Goal: Browse casually

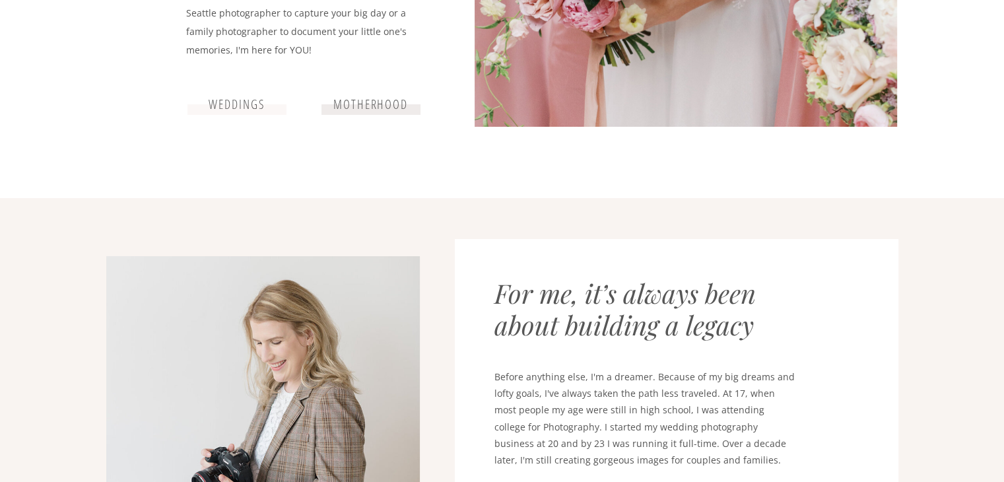
scroll to position [552, 0]
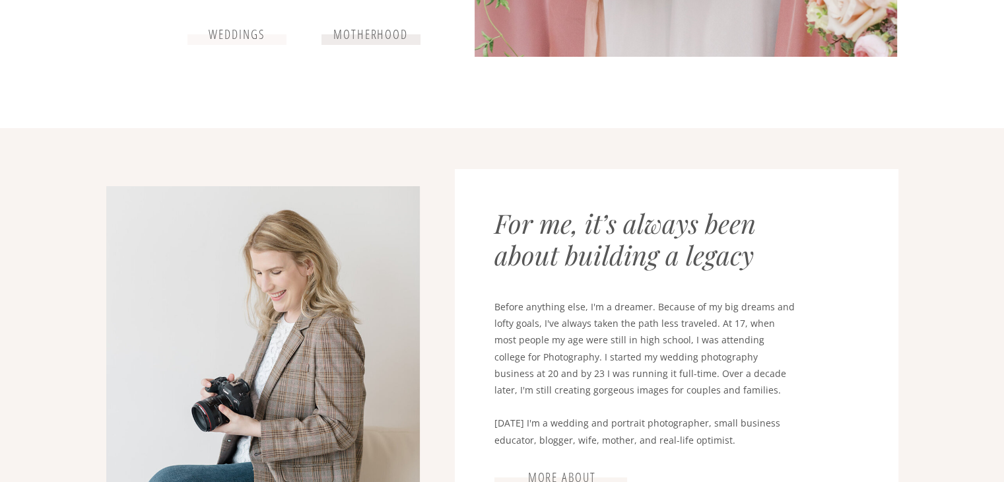
click at [228, 37] on h3 "weddings" at bounding box center [237, 35] width 79 height 16
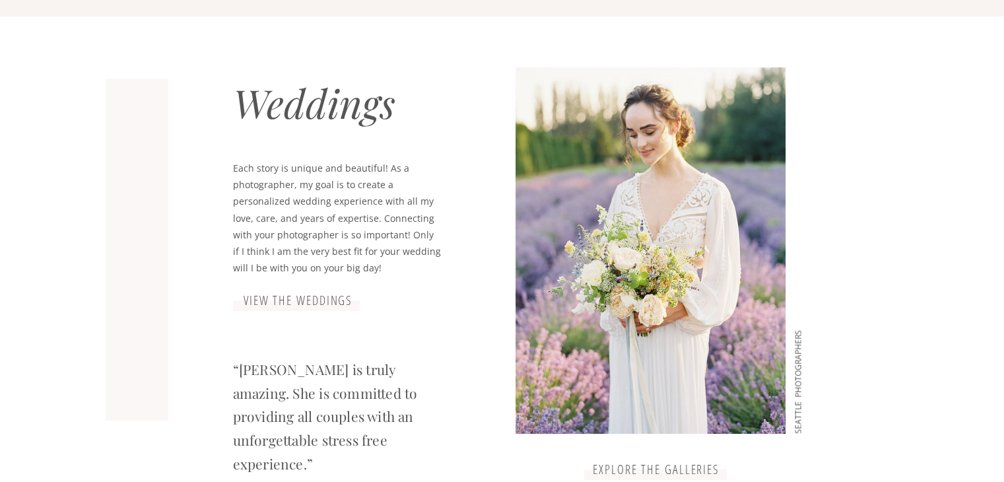
scroll to position [1127, 0]
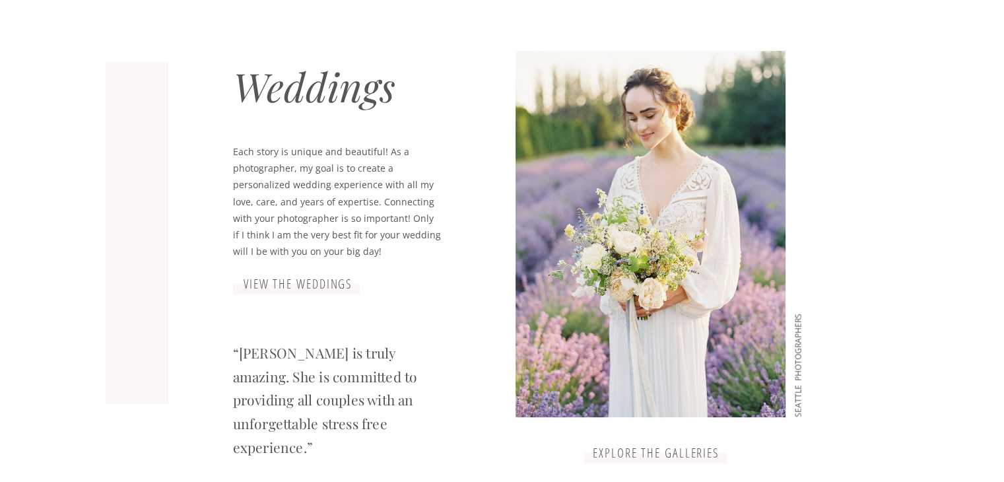
click at [306, 290] on h3 "view the weddings" at bounding box center [298, 284] width 132 height 16
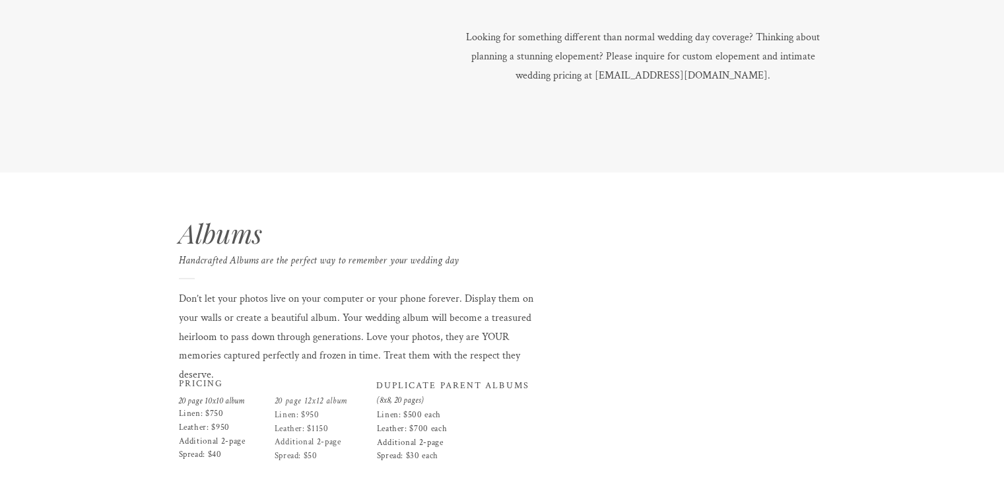
scroll to position [1914, 0]
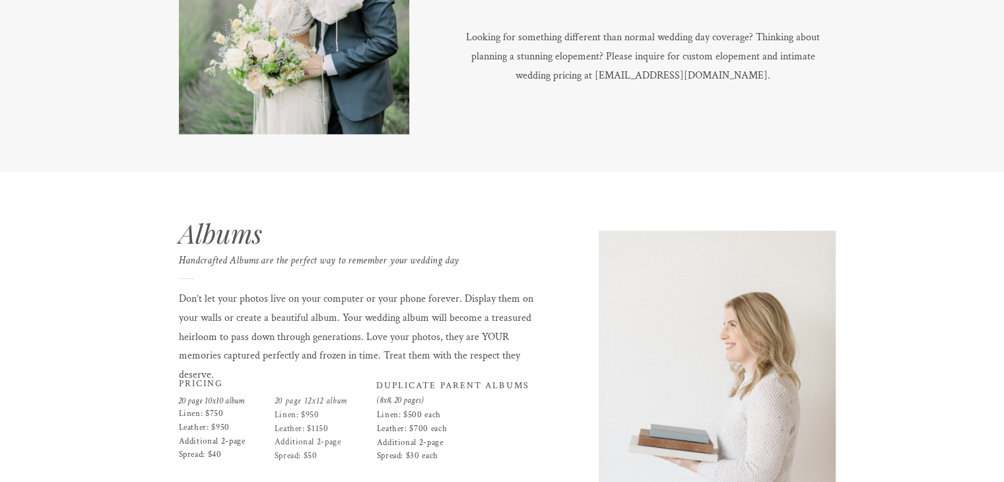
click at [379, 303] on p "Don’t let your photos live on your computer or your phone forever. Display them…" at bounding box center [364, 329] width 371 height 78
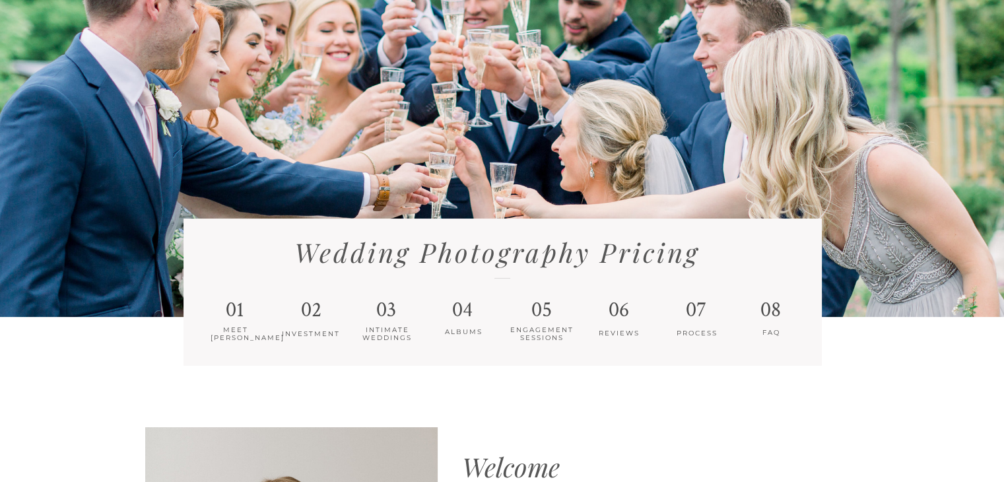
scroll to position [47, 0]
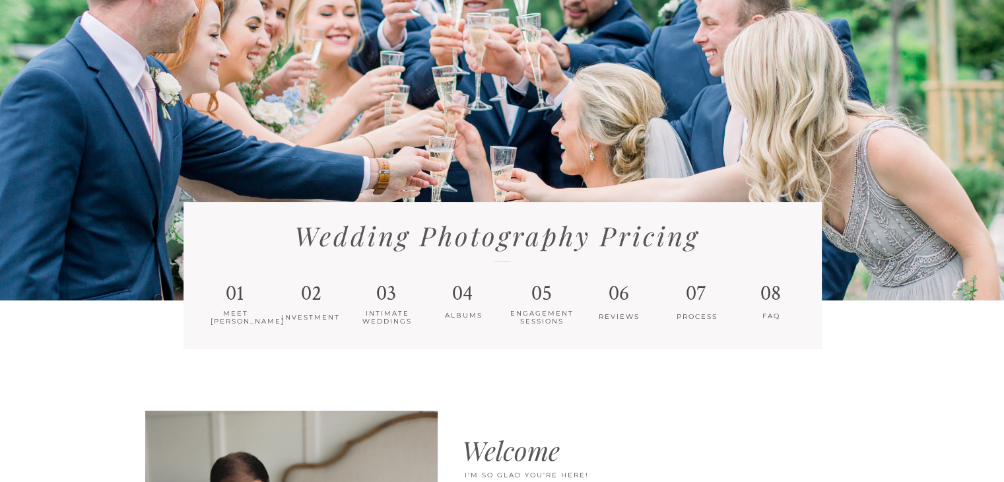
click at [389, 290] on h1 "03" at bounding box center [386, 295] width 27 height 29
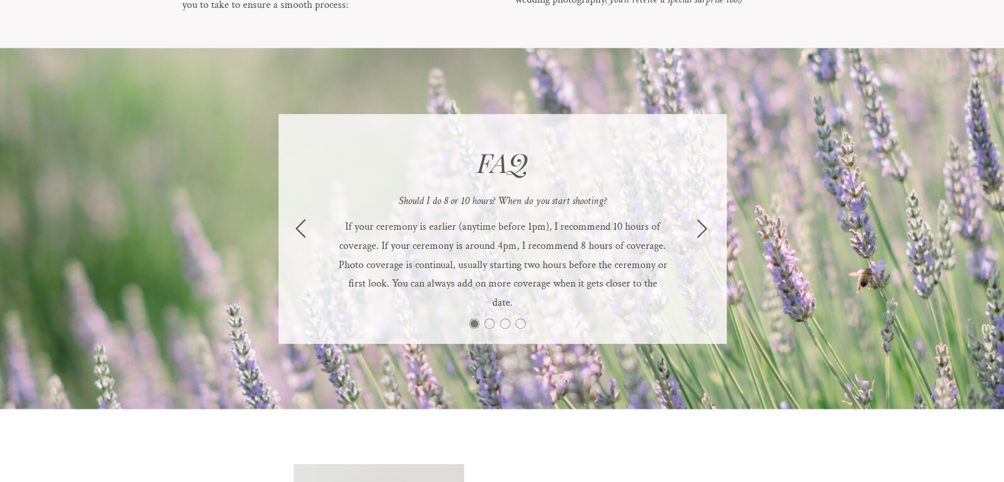
scroll to position [3706, 0]
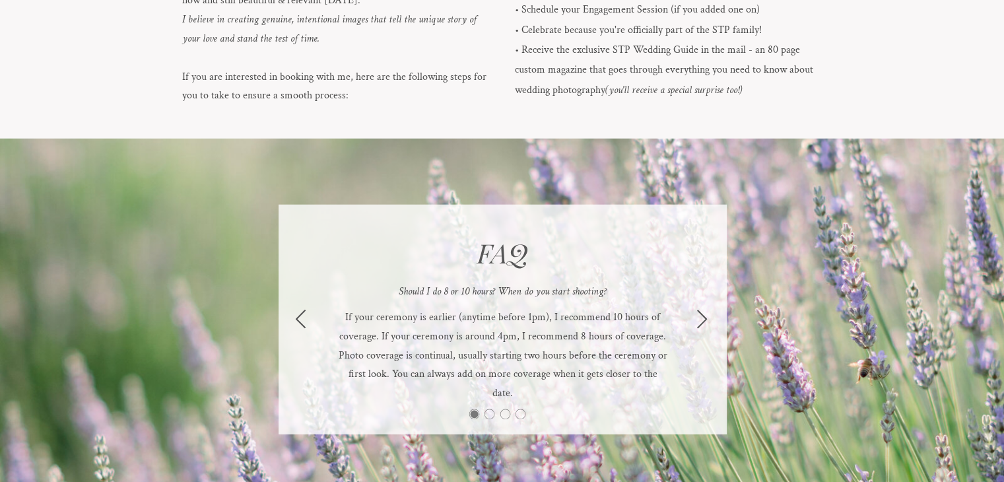
click at [703, 317] on icon at bounding box center [702, 319] width 22 height 22
click at [700, 317] on icon at bounding box center [702, 319] width 22 height 22
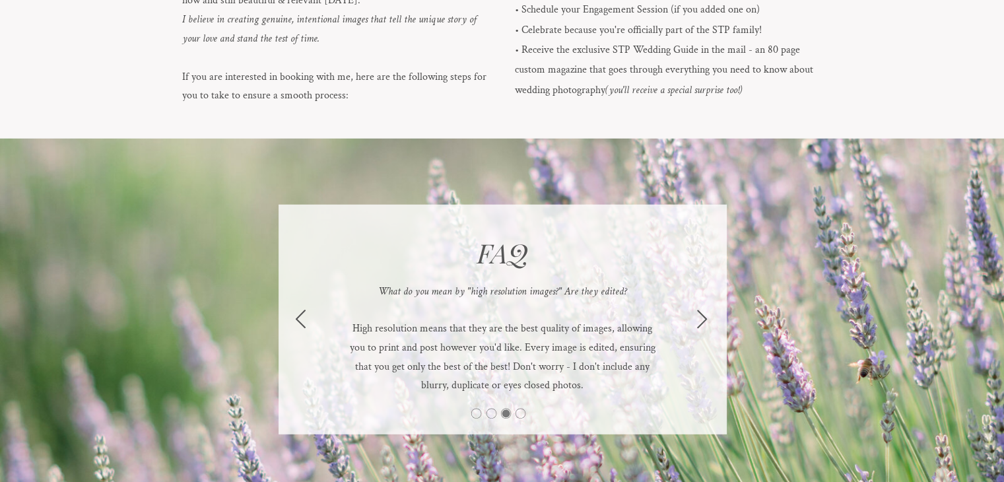
click at [700, 317] on icon at bounding box center [702, 319] width 22 height 22
click at [703, 320] on icon at bounding box center [702, 319] width 10 height 18
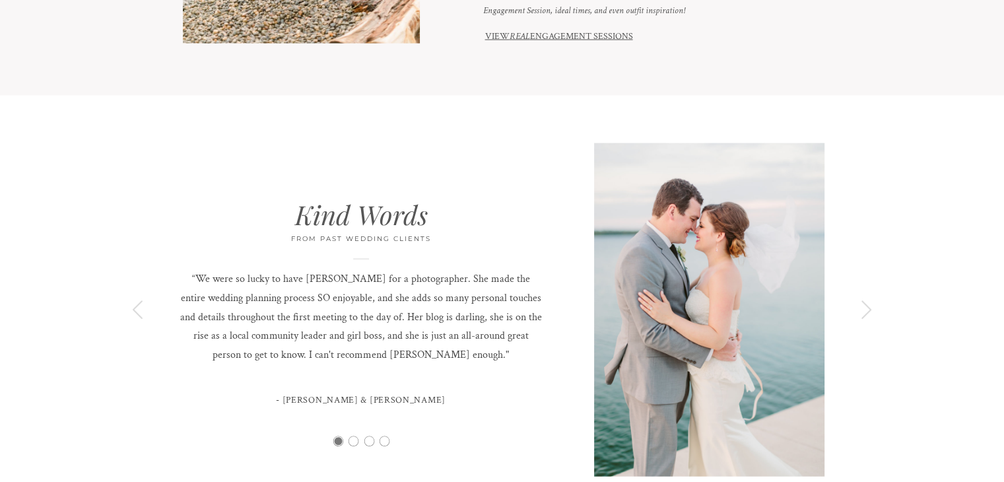
scroll to position [2903, 0]
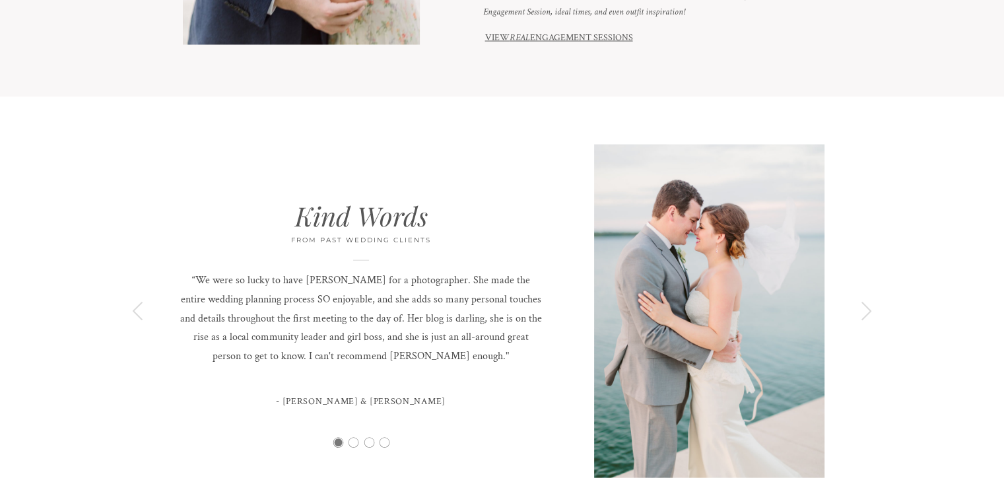
click at [862, 306] on icon at bounding box center [866, 311] width 22 height 22
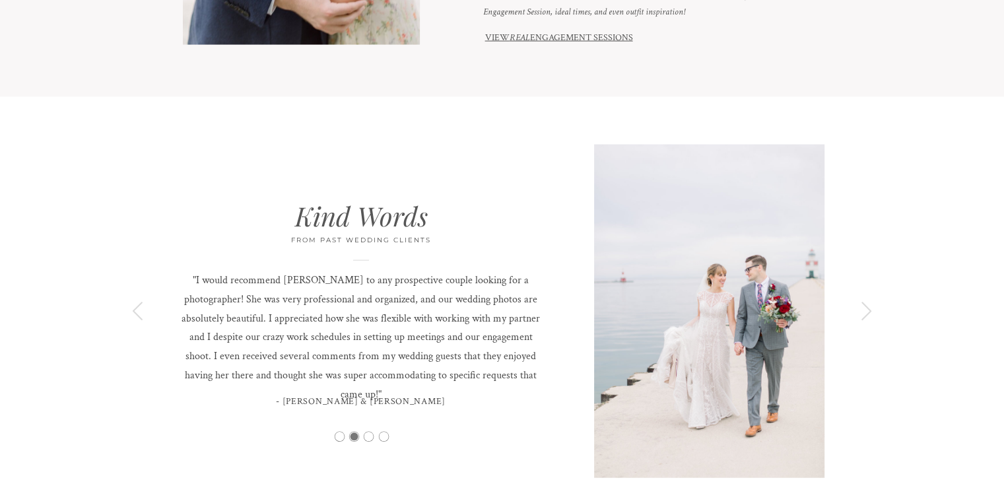
click at [862, 306] on icon at bounding box center [866, 311] width 22 height 22
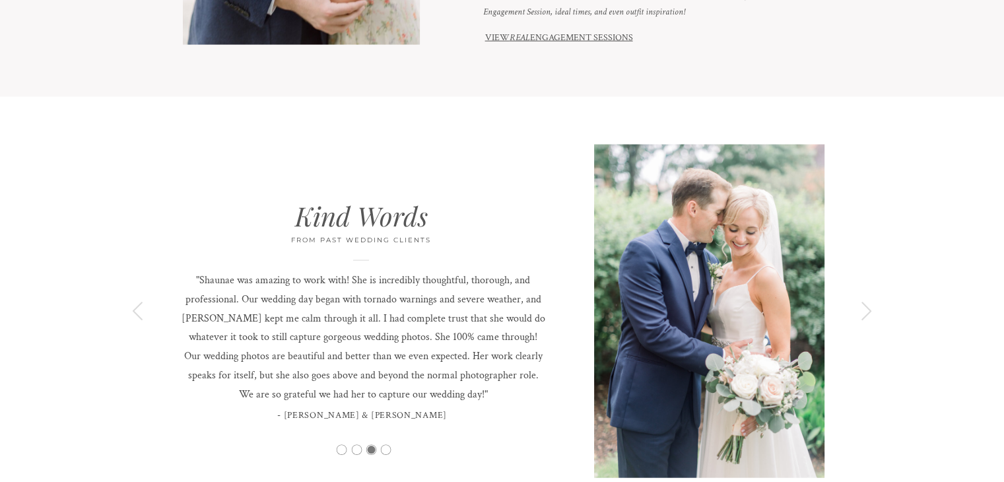
click at [862, 306] on icon at bounding box center [866, 311] width 22 height 22
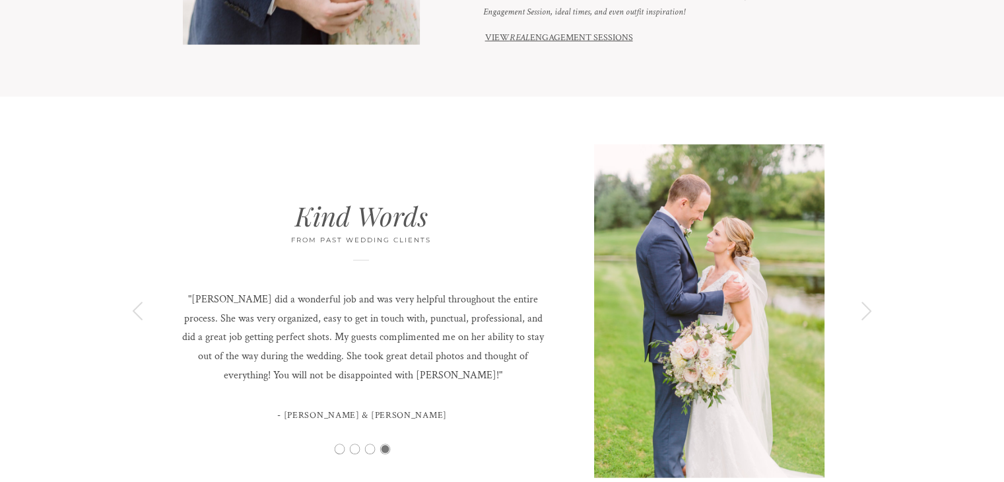
click at [862, 306] on icon at bounding box center [866, 311] width 22 height 22
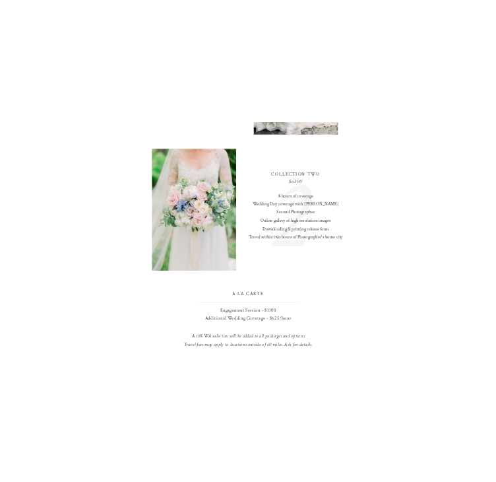
scroll to position [1265, 0]
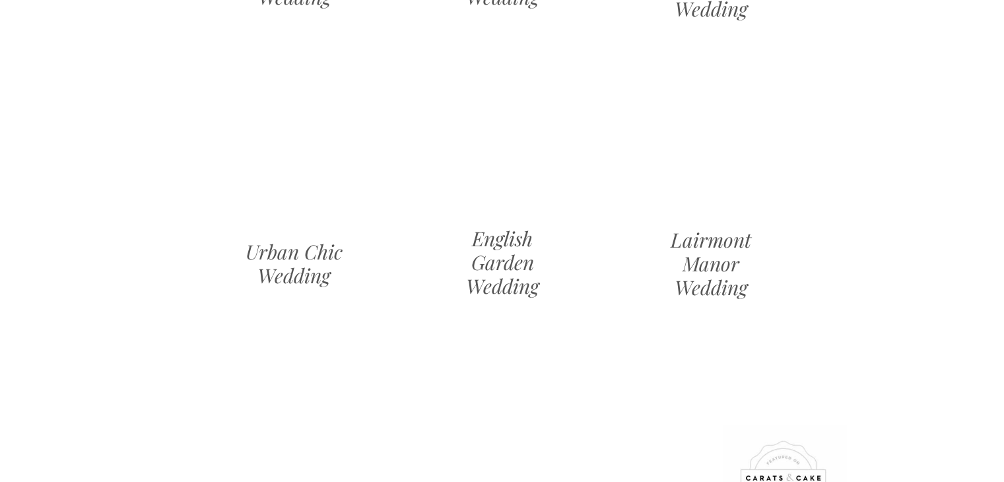
scroll to position [1457, 0]
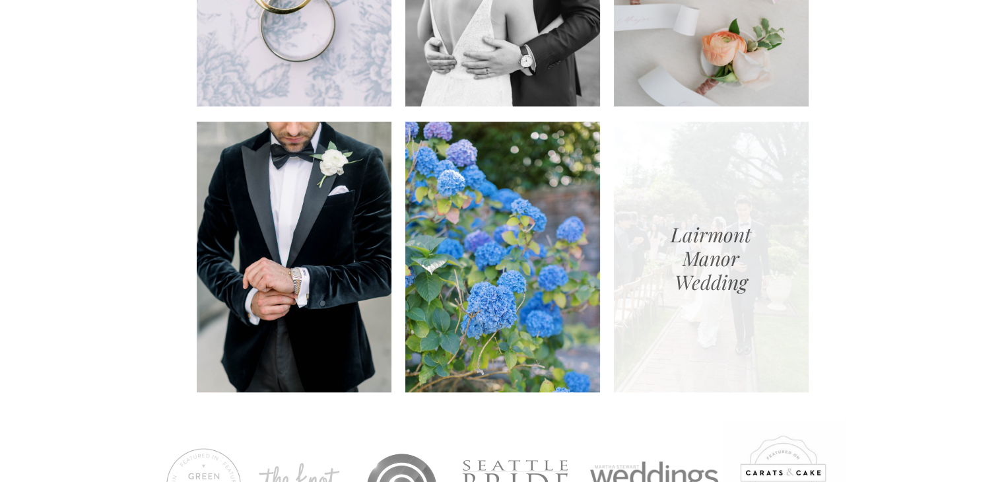
click at [742, 273] on div at bounding box center [711, 256] width 195 height 271
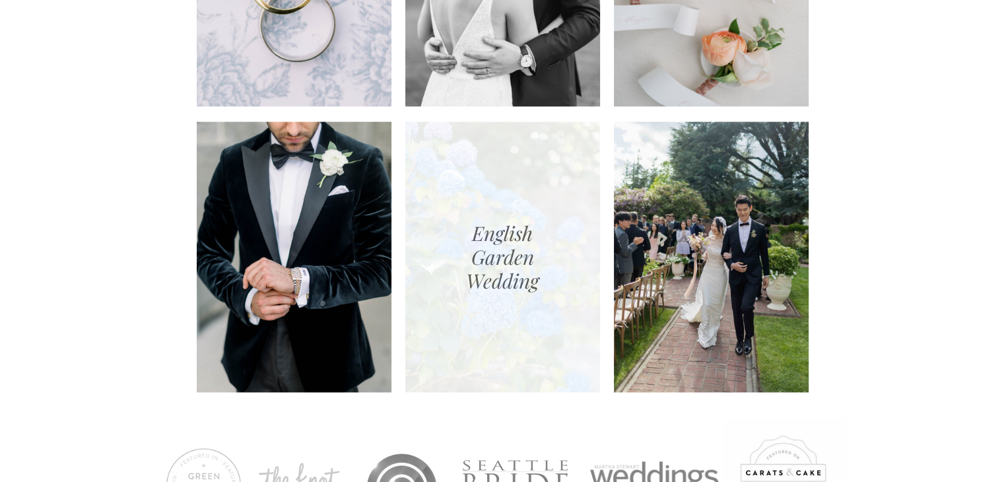
click at [457, 253] on div at bounding box center [502, 256] width 195 height 271
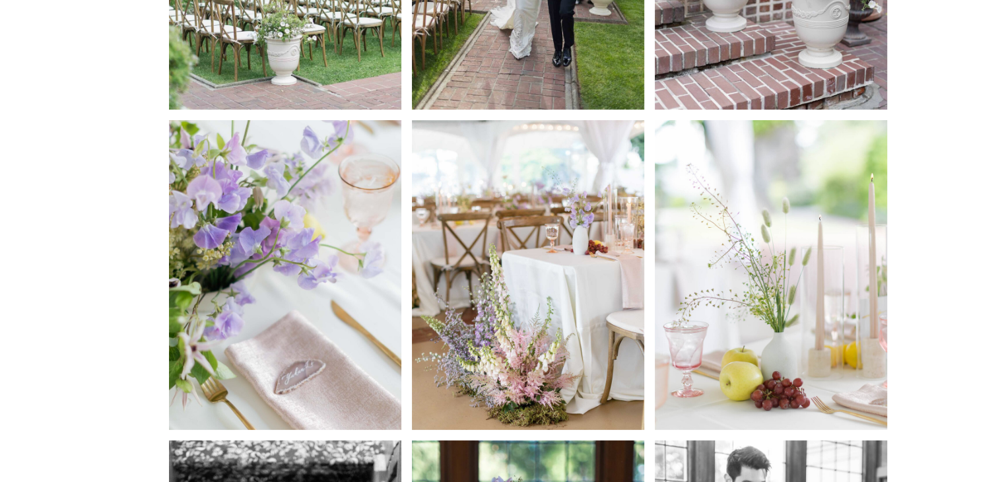
scroll to position [1489, 0]
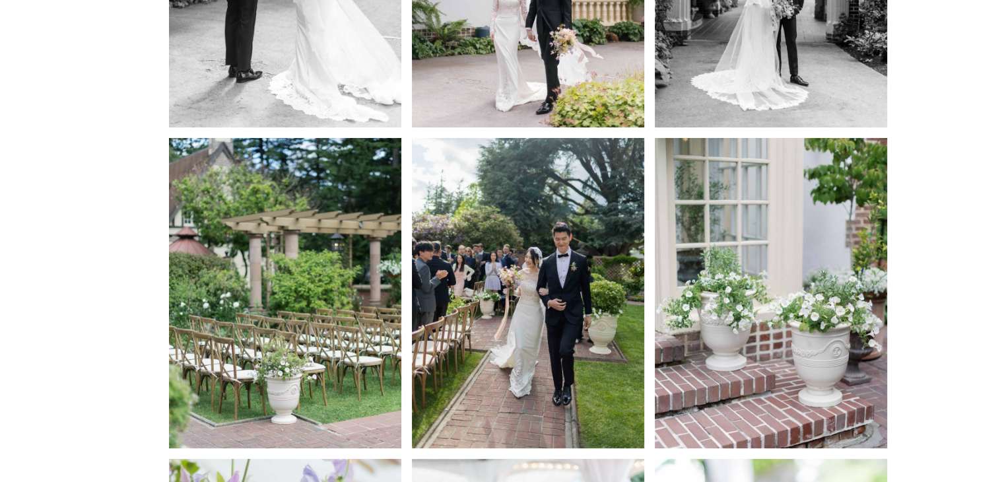
click at [498, 242] on img at bounding box center [528, 292] width 232 height 309
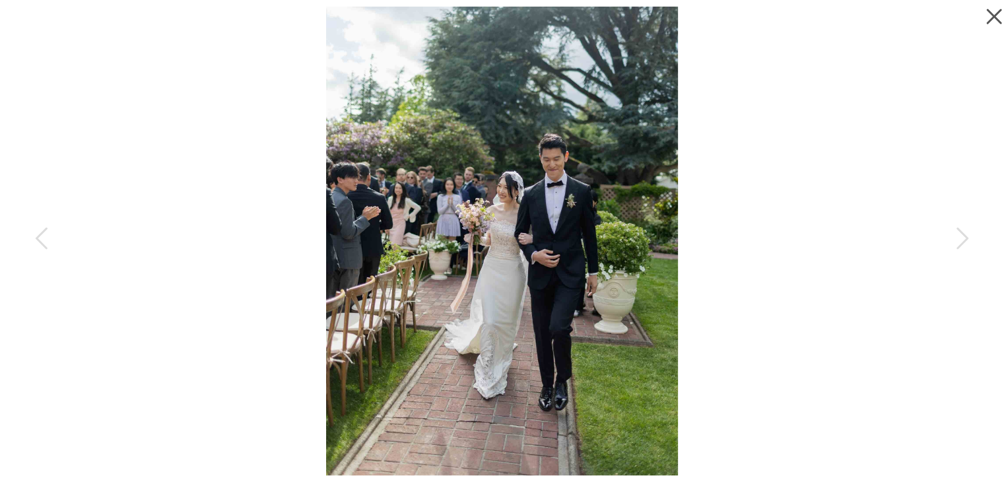
click at [992, 20] on icon at bounding box center [990, 13] width 26 height 26
click at [987, 16] on icon at bounding box center [990, 13] width 26 height 26
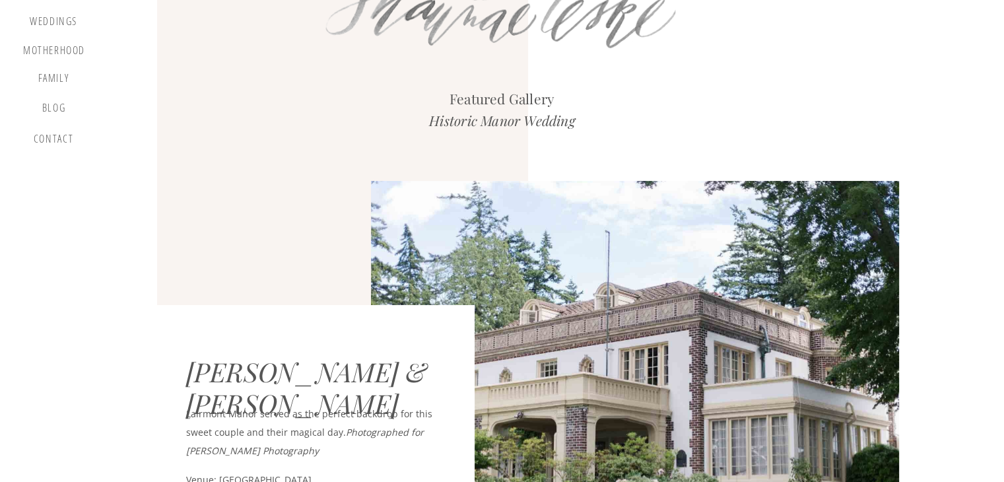
scroll to position [8, 0]
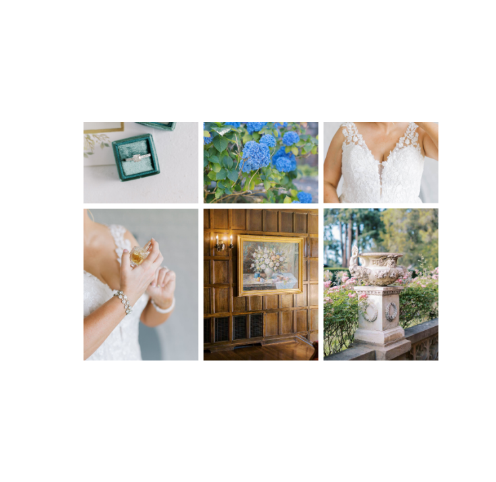
scroll to position [812, 0]
